Goal: Task Accomplishment & Management: Complete application form

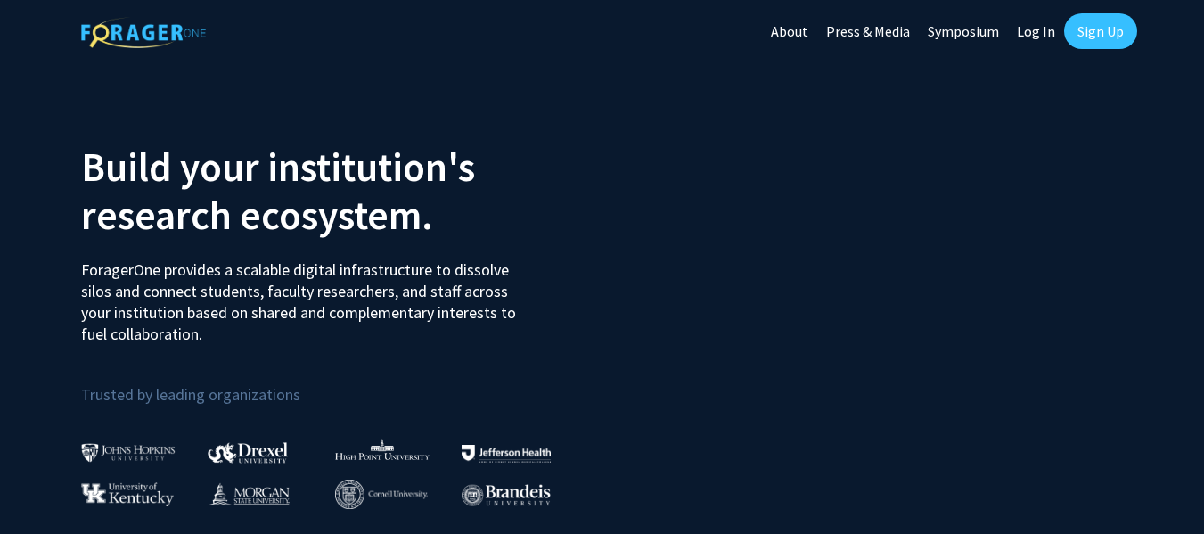
click at [1101, 26] on link "Sign Up" at bounding box center [1100, 31] width 73 height 36
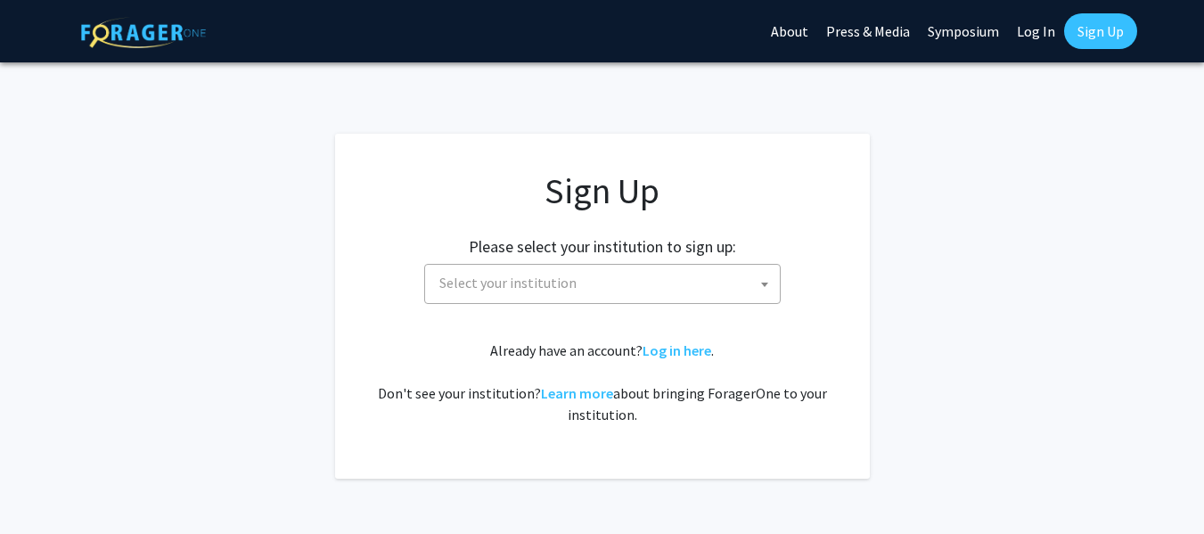
click at [710, 284] on span "Select your institution" at bounding box center [606, 283] width 348 height 37
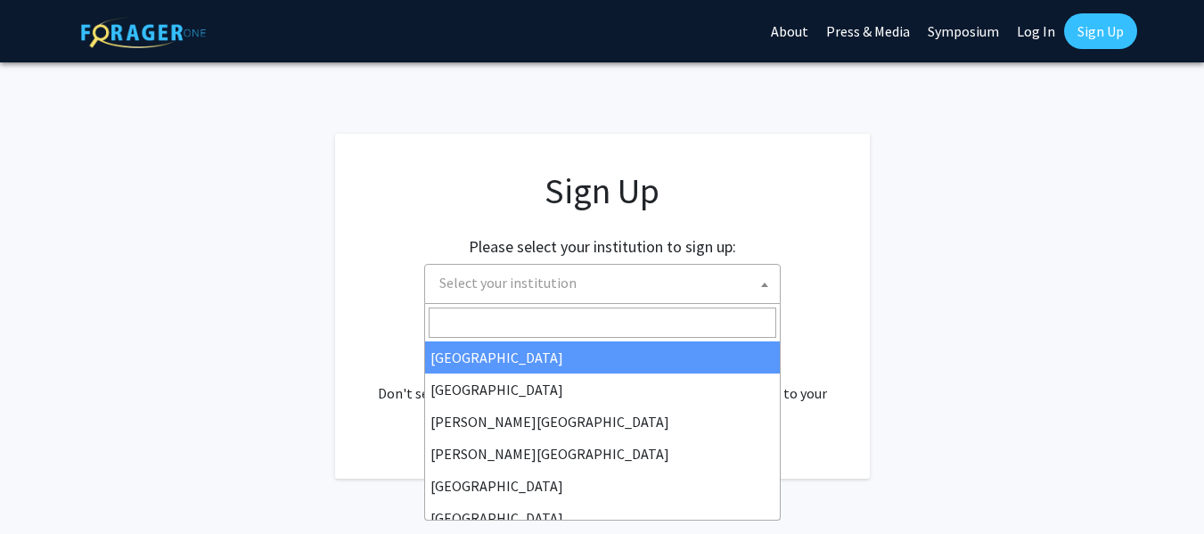
select select "34"
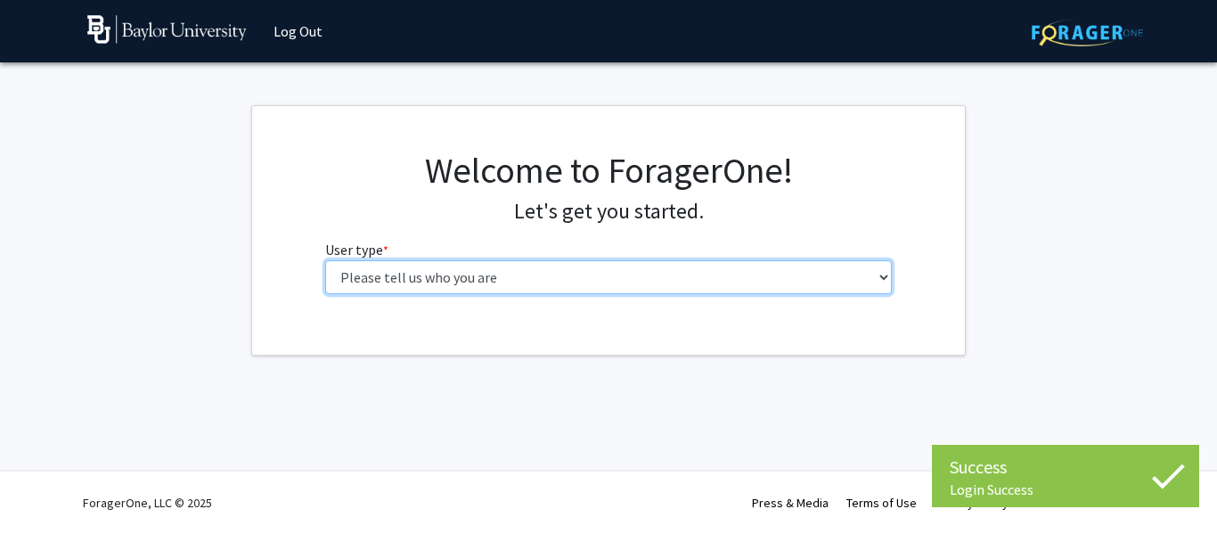
click at [588, 274] on select "Please tell us who you are Undergraduate Student Master's Student Doctoral Cand…" at bounding box center [609, 277] width 568 height 34
select select "1: undergrad"
click at [325, 260] on select "Please tell us who you are Undergraduate Student Master's Student Doctoral Cand…" at bounding box center [609, 277] width 568 height 34
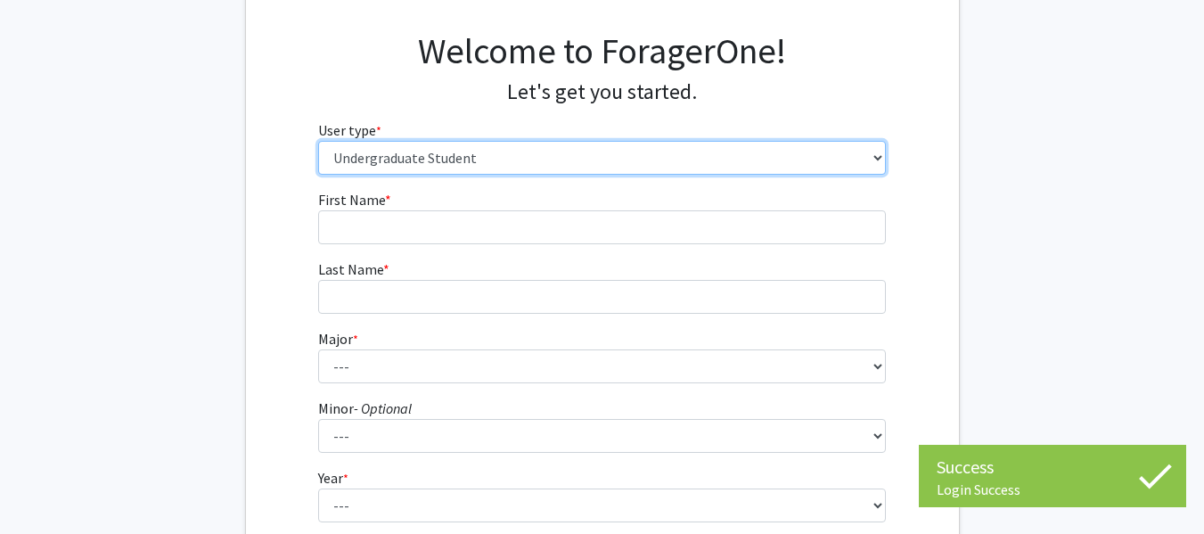
scroll to position [121, 0]
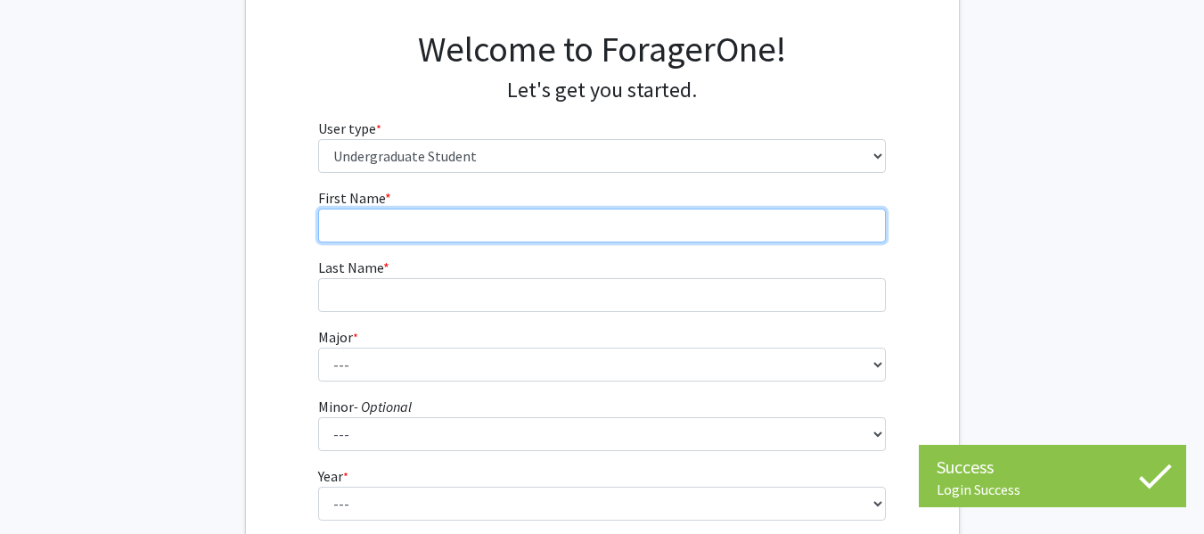
click at [473, 235] on input "First Name * required" at bounding box center [602, 226] width 568 height 34
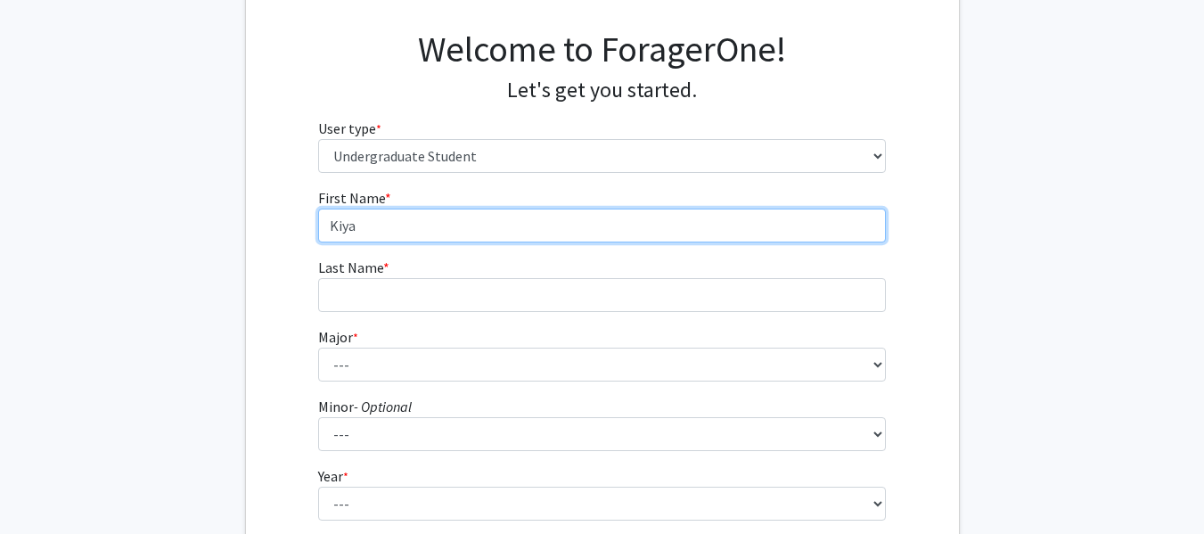
type input "Kiya"
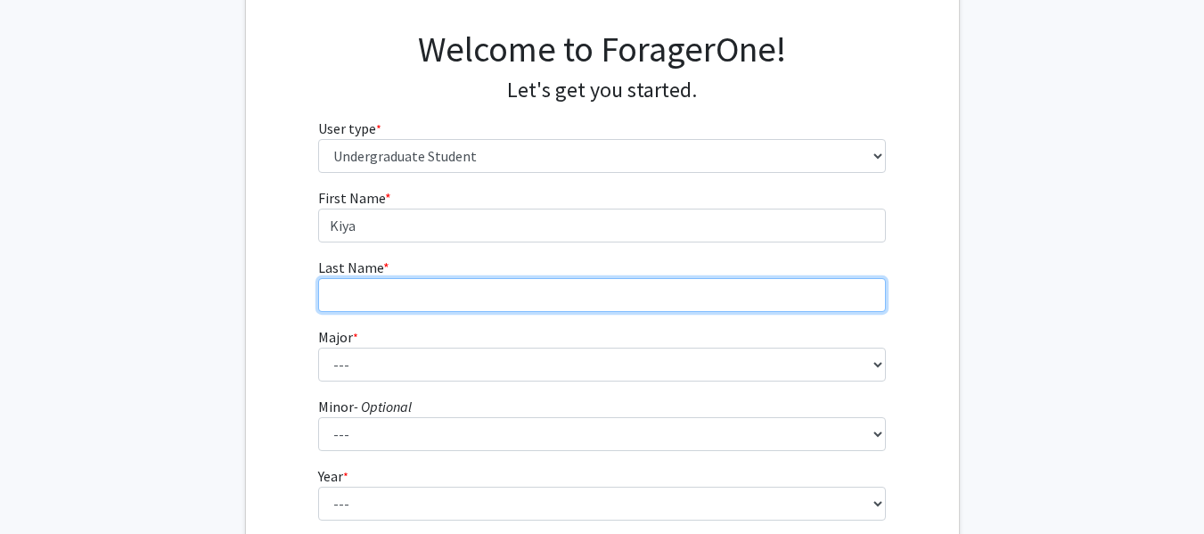
click at [383, 284] on input "Last Name * required" at bounding box center [602, 295] width 568 height 34
type input "[PERSON_NAME]"
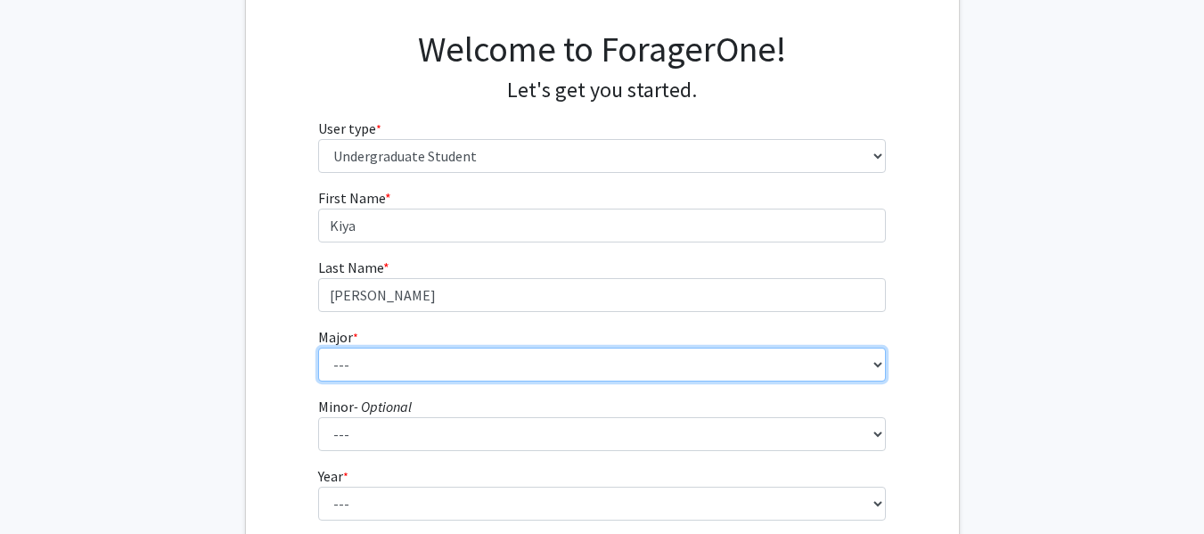
click at [370, 364] on select "--- Accounting American Studies Anthropology Apparel Design & Product Developme…" at bounding box center [602, 365] width 568 height 34
select select "113: 2778"
click at [318, 348] on select "--- Accounting American Studies Anthropology Apparel Design & Product Developme…" at bounding box center [602, 365] width 568 height 34
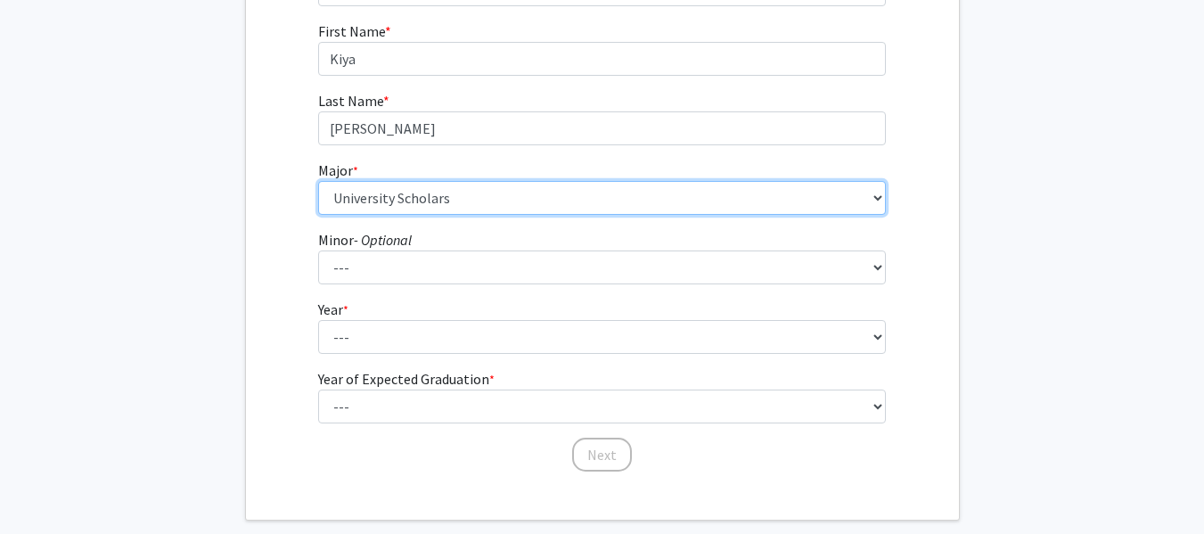
scroll to position [289, 0]
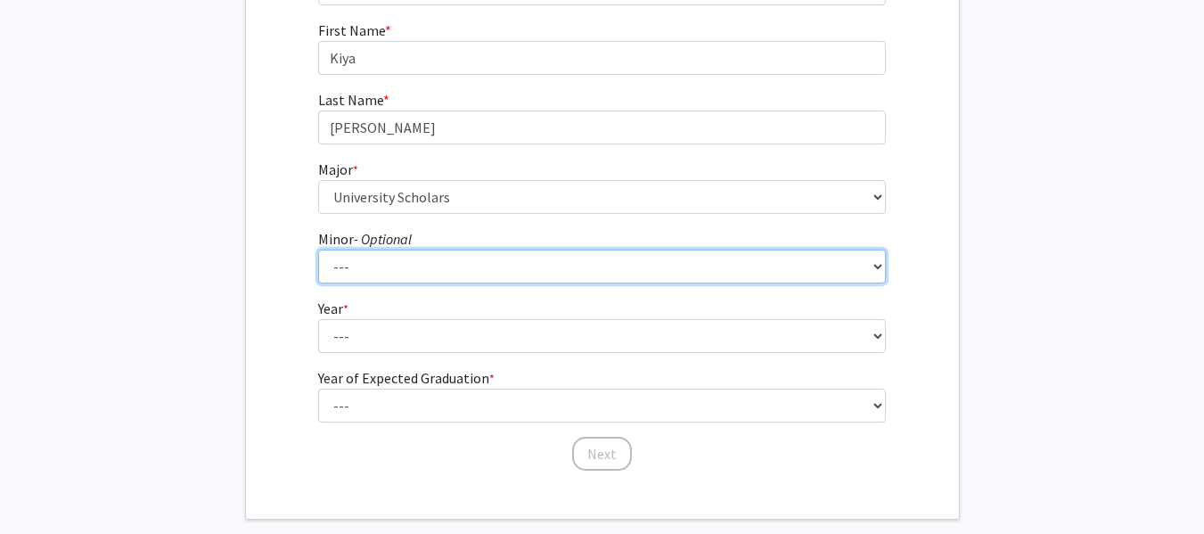
click at [514, 268] on select "--- Advertising American Sign Language American Studies Anthropology Apparel Me…" at bounding box center [602, 267] width 568 height 34
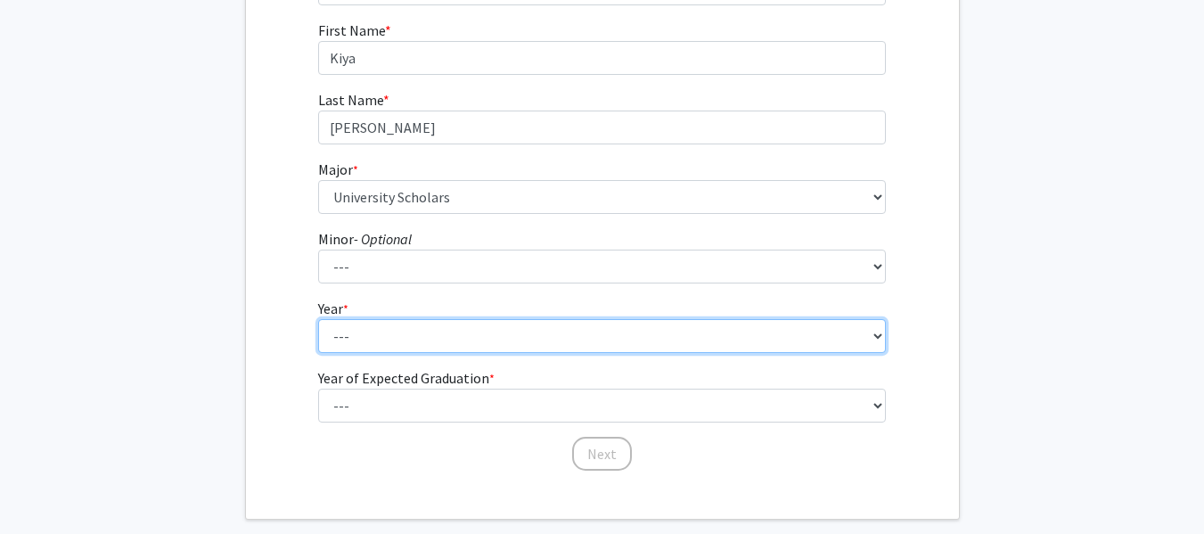
click at [487, 343] on select "--- First-year Sophomore Junior Senior Postbaccalaureate Certificate" at bounding box center [602, 336] width 568 height 34
select select "1: first-year"
click at [318, 319] on select "--- First-year Sophomore Junior Senior Postbaccalaureate Certificate" at bounding box center [602, 336] width 568 height 34
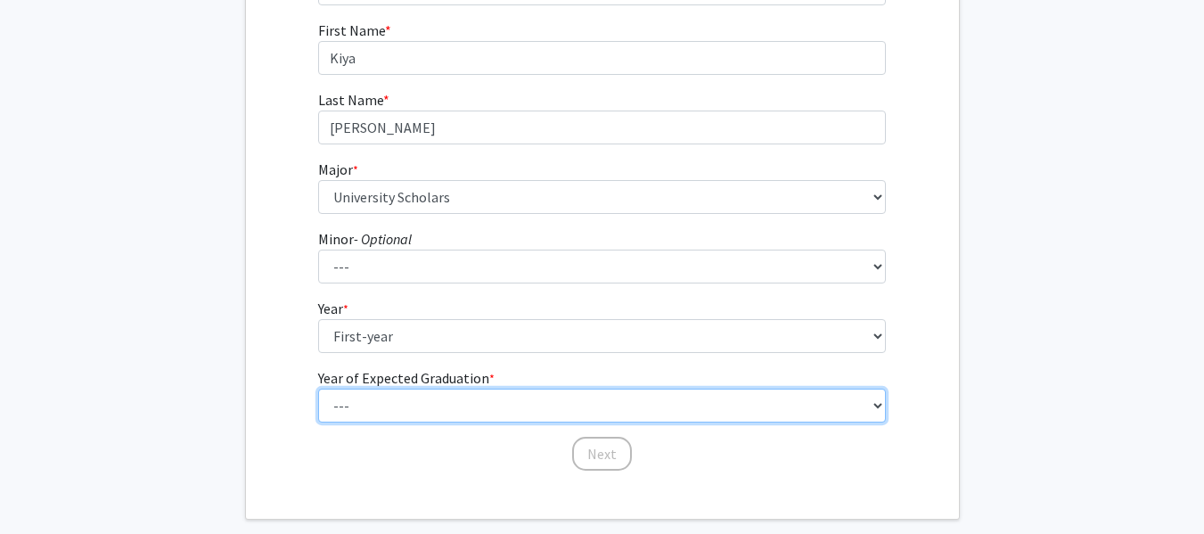
click at [423, 410] on select "--- 2025 2026 2027 2028 2029 2030 2031 2032 2033 2034" at bounding box center [602, 406] width 568 height 34
select select "5: 2029"
click at [318, 389] on select "--- 2025 2026 2027 2028 2029 2030 2031 2032 2033 2034" at bounding box center [602, 406] width 568 height 34
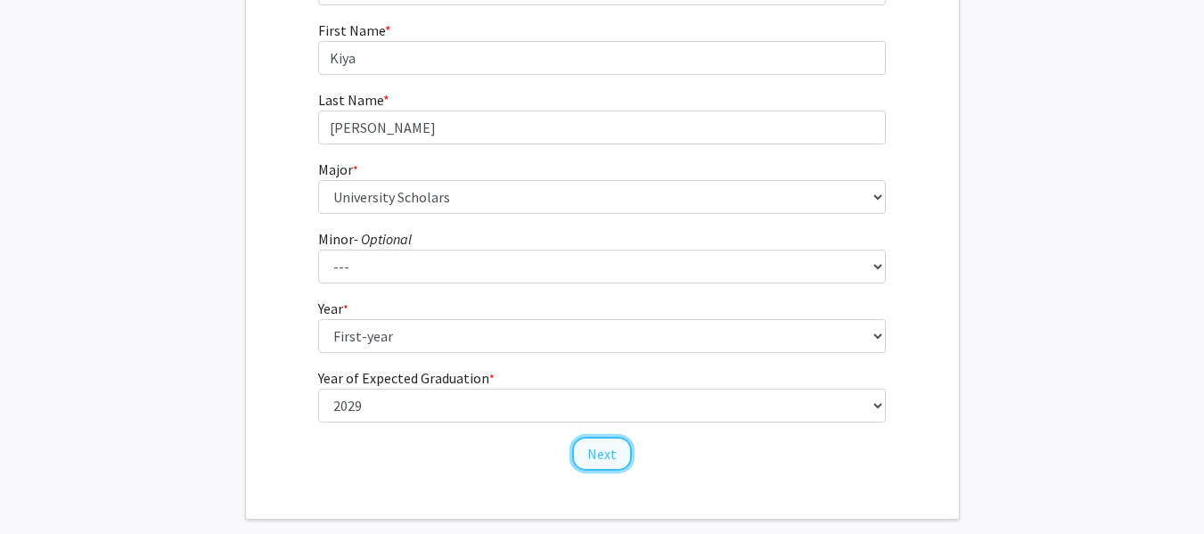
click at [600, 448] on button "Next" at bounding box center [602, 454] width 60 height 34
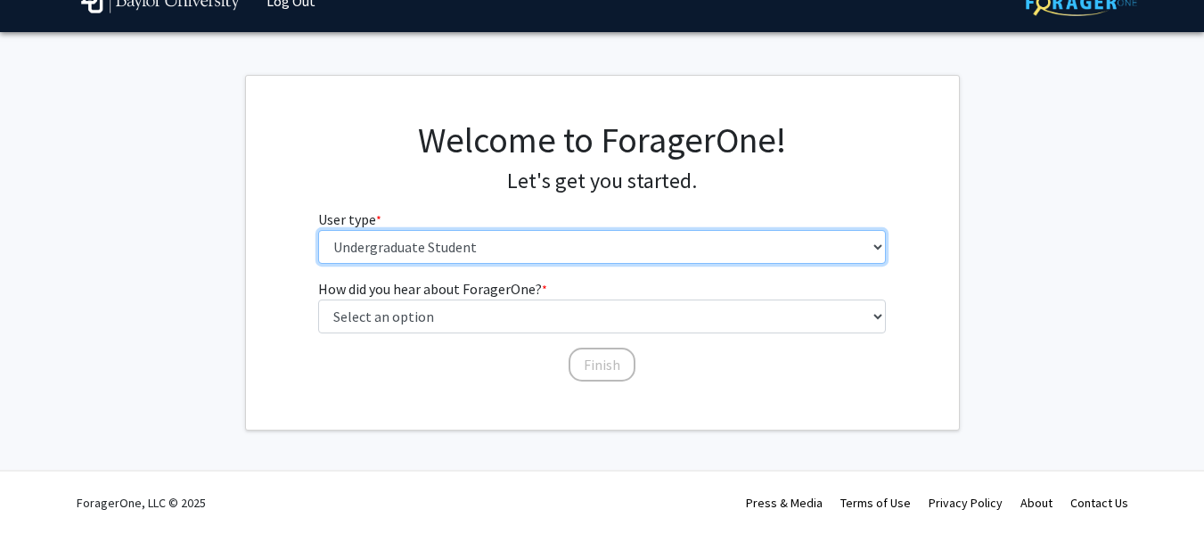
click at [503, 245] on select "Please tell us who you are Undergraduate Student Master's Student Doctoral Cand…" at bounding box center [602, 247] width 568 height 34
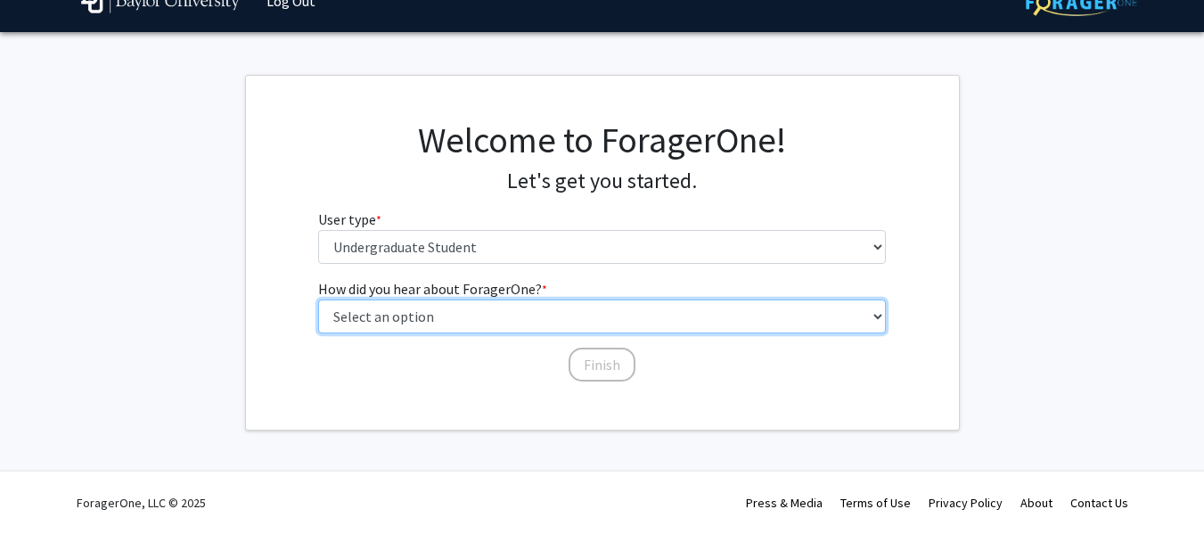
click at [495, 331] on select "Select an option Peer/student recommendation Faculty/staff recommendation Unive…" at bounding box center [602, 316] width 568 height 34
select select "1: peer_recommendation"
click at [318, 299] on select "Select an option Peer/student recommendation Faculty/staff recommendation Unive…" at bounding box center [602, 316] width 568 height 34
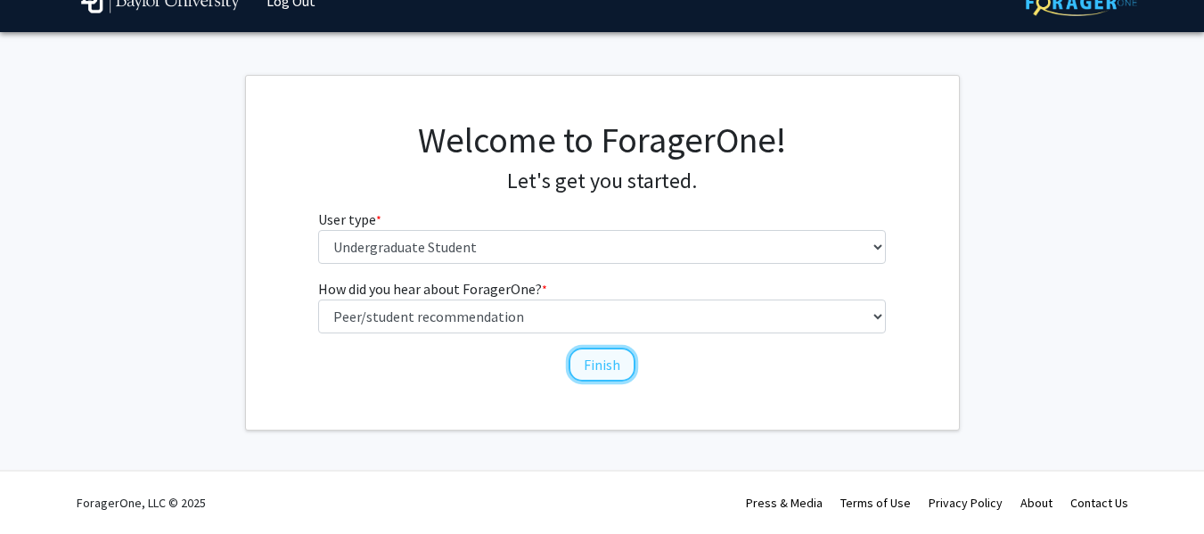
click at [601, 371] on button "Finish" at bounding box center [602, 365] width 67 height 34
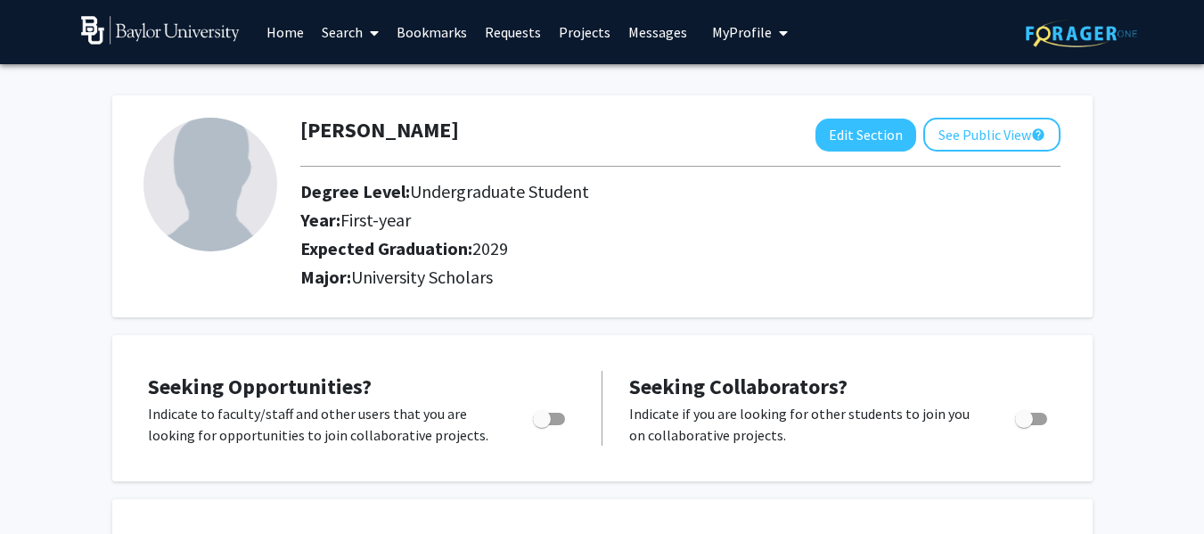
click at [351, 34] on link "Search" at bounding box center [350, 32] width 75 height 62
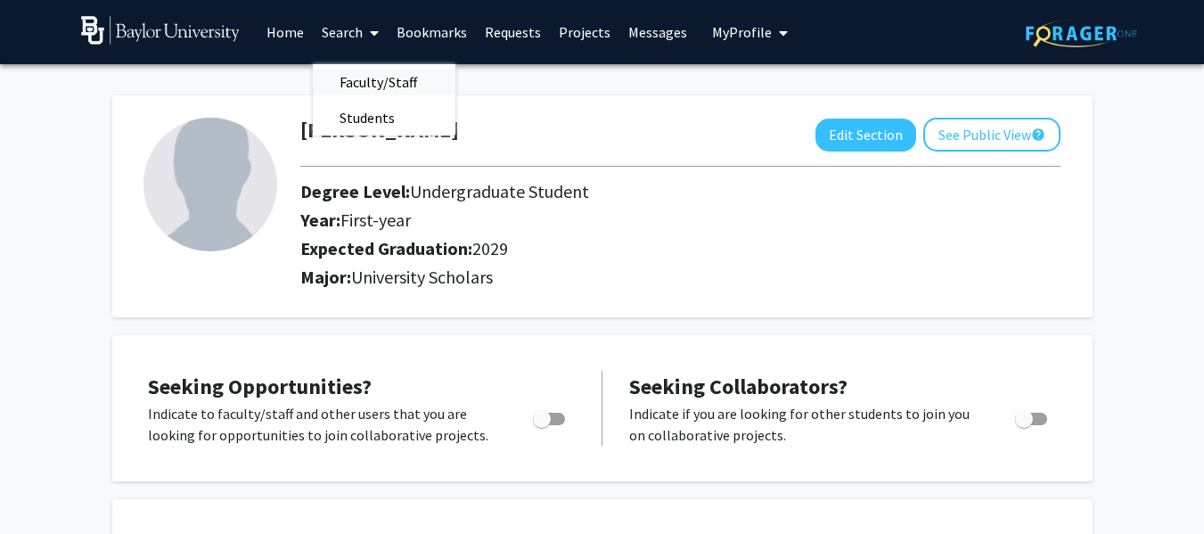
click at [356, 86] on span "Faculty/Staff" at bounding box center [378, 82] width 131 height 36
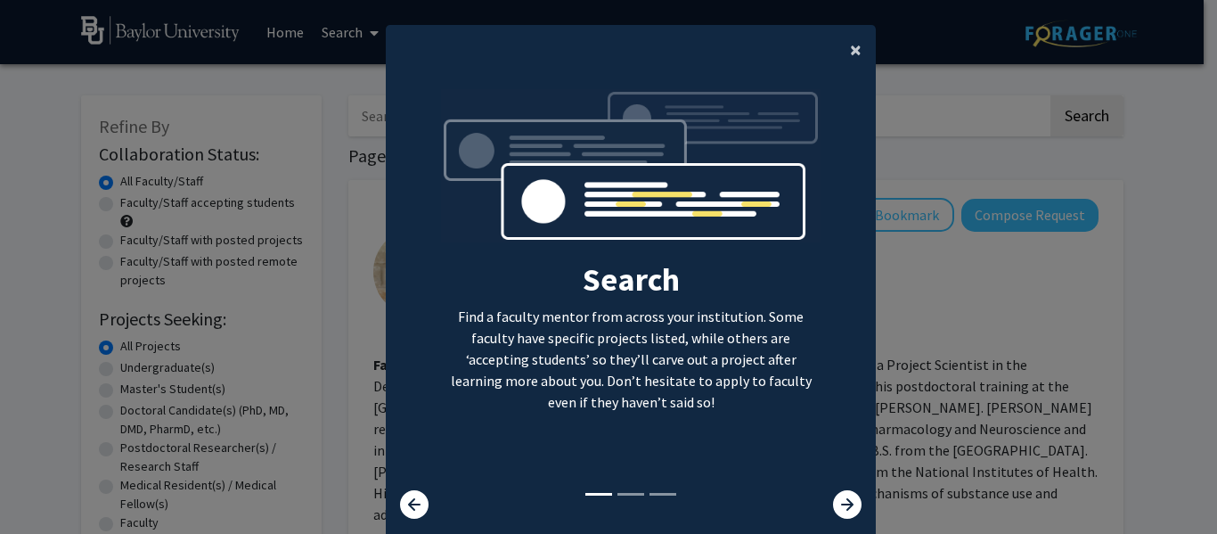
click at [850, 40] on span "×" at bounding box center [856, 50] width 12 height 28
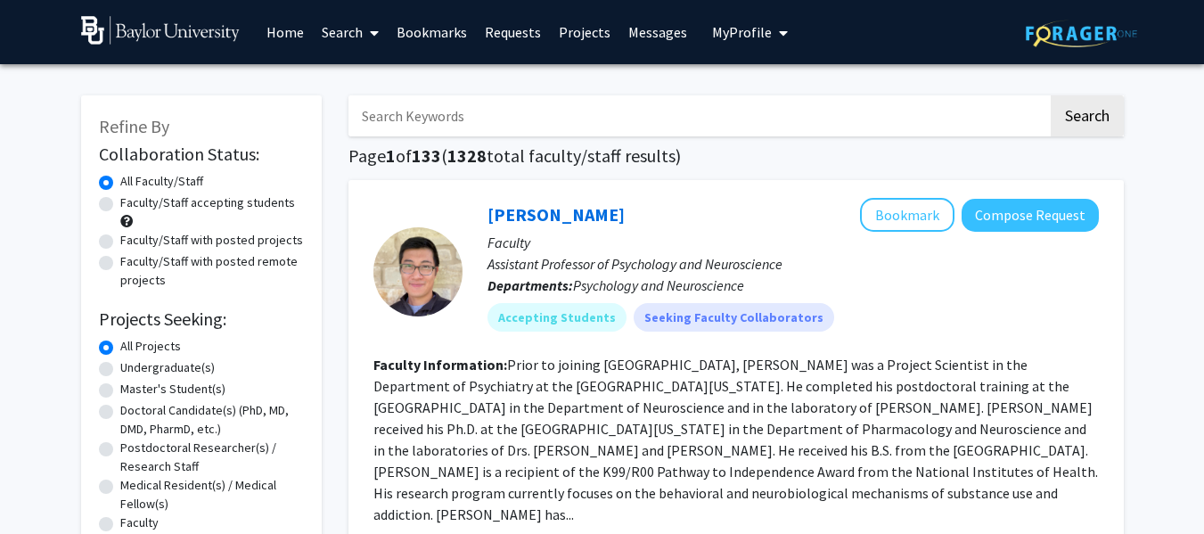
click at [276, 36] on link "Home" at bounding box center [285, 32] width 55 height 62
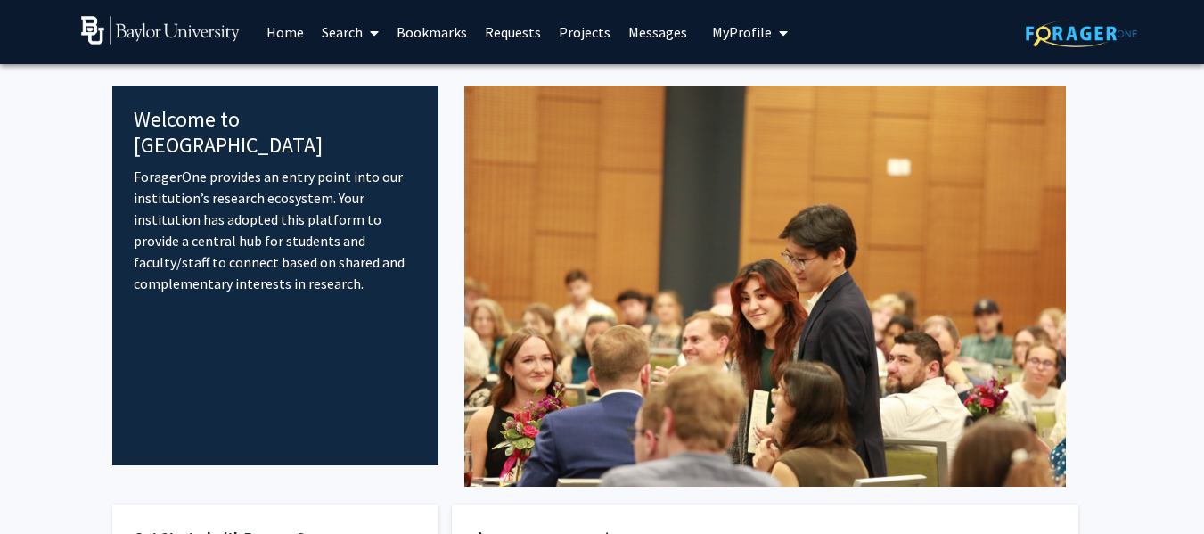
click at [347, 32] on link "Search" at bounding box center [350, 32] width 75 height 62
